Goal: Task Accomplishment & Management: Complete application form

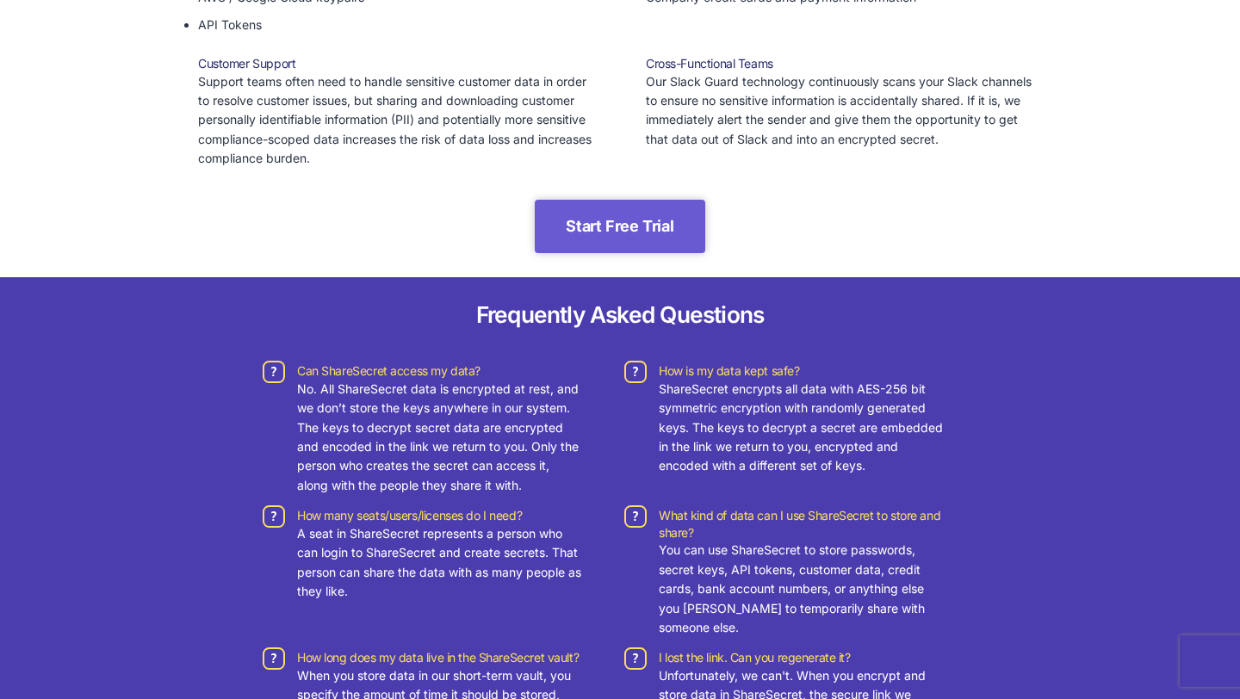
scroll to position [3191, 0]
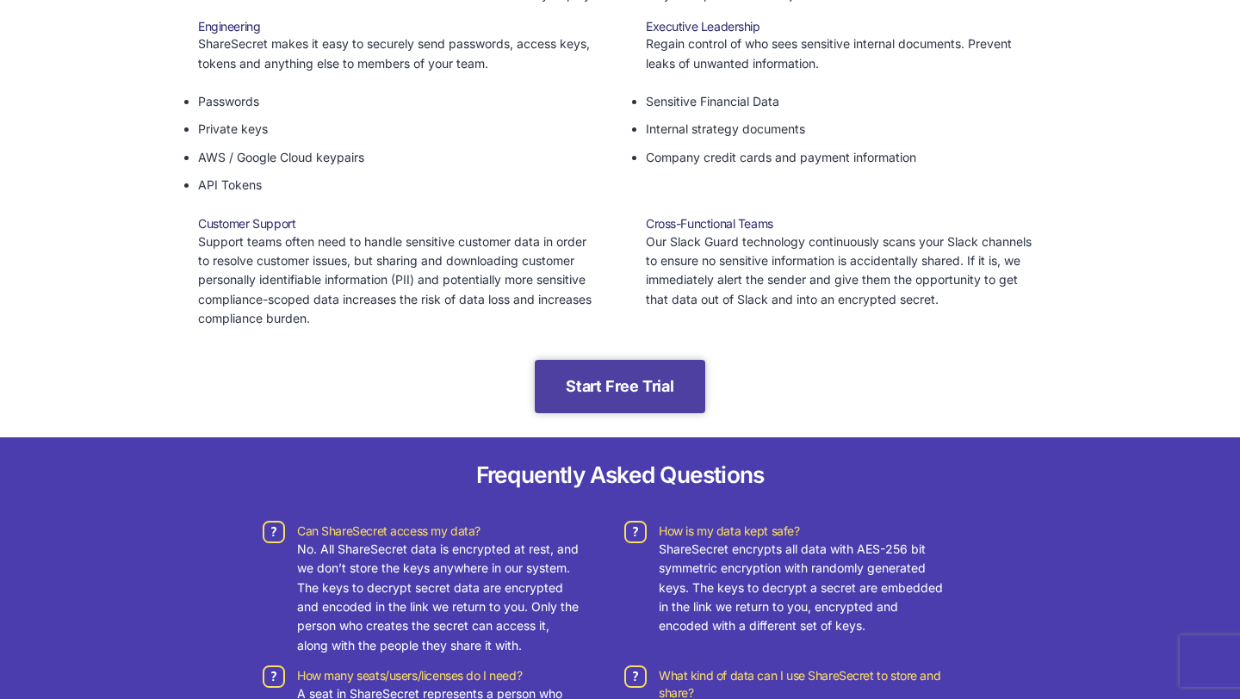
click at [631, 370] on link "Start Free Trial" at bounding box center [620, 386] width 170 height 53
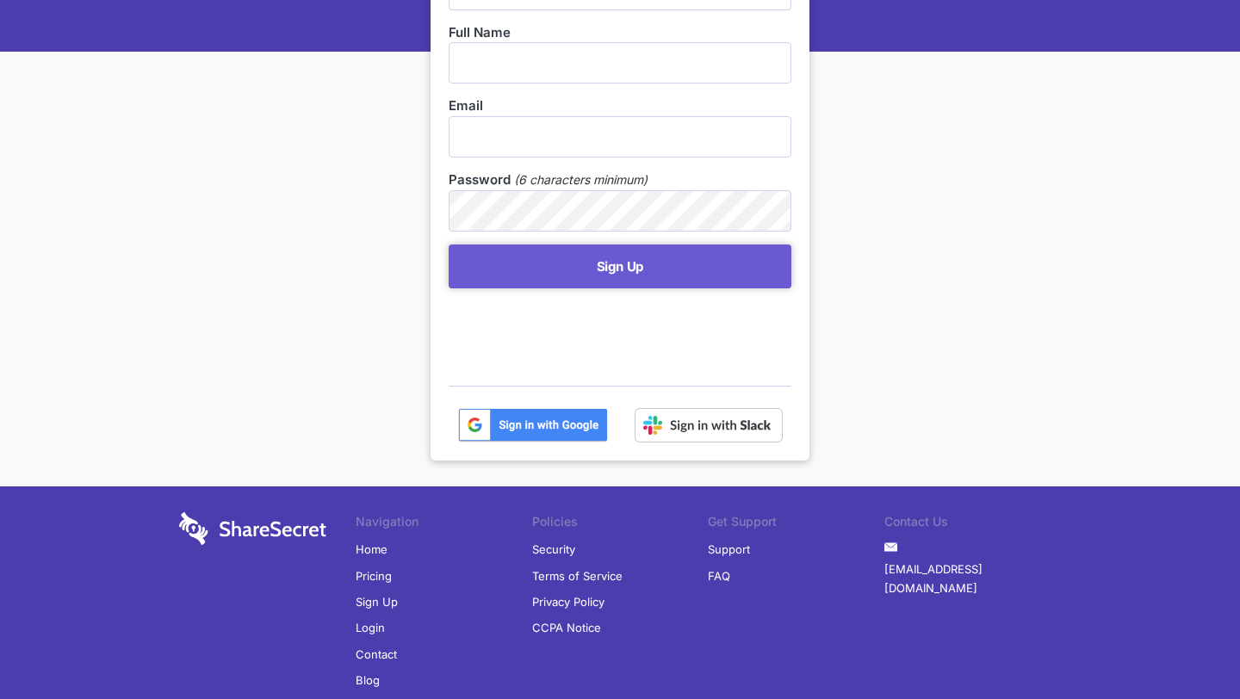
scroll to position [339, 0]
